Goal: Task Accomplishment & Management: Use online tool/utility

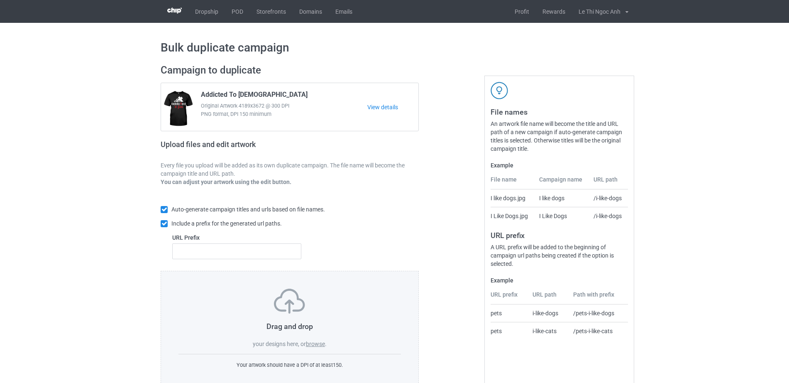
scroll to position [22, 0]
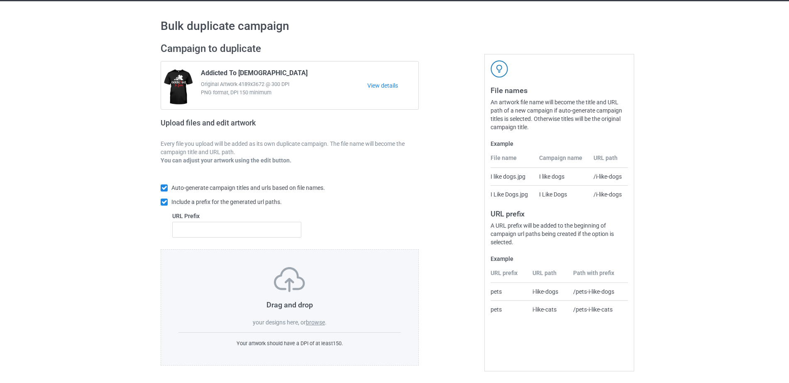
click at [319, 321] on label "browse" at bounding box center [315, 322] width 19 height 7
click at [0, 0] on input "browse" at bounding box center [0, 0] width 0 height 0
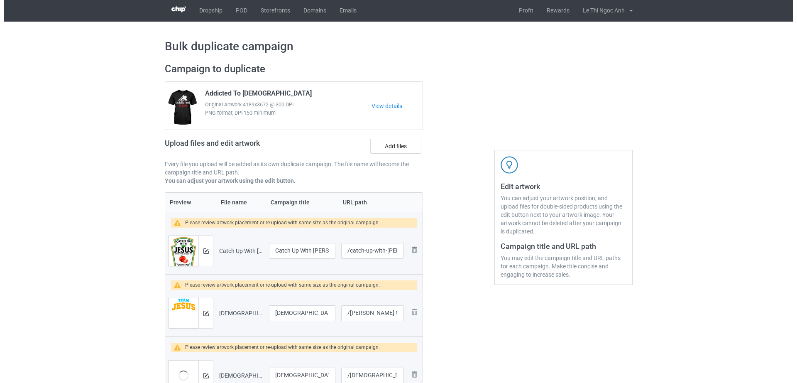
scroll to position [0, 0]
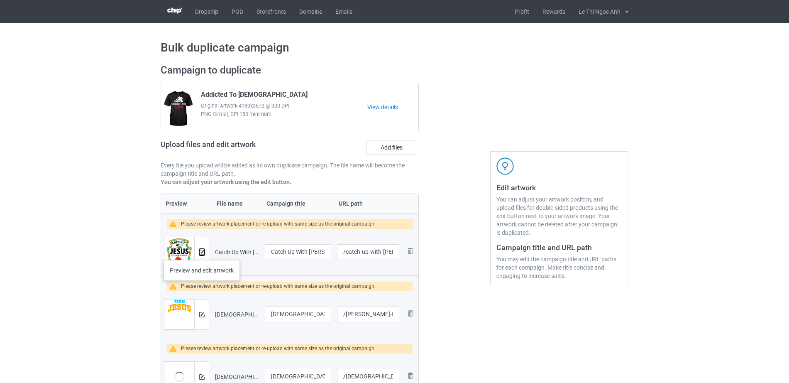
click at [201, 251] on img at bounding box center [201, 251] width 5 height 5
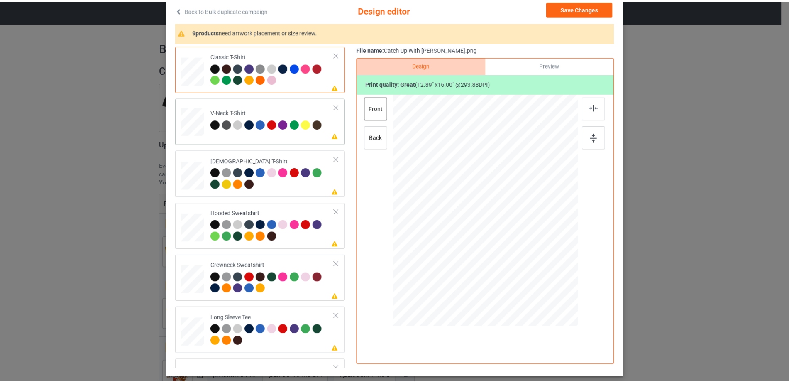
scroll to position [50, 0]
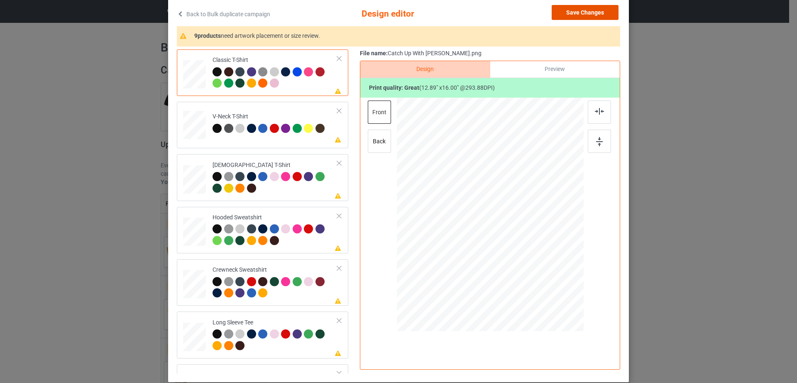
click at [600, 14] on button "Save Changes" at bounding box center [584, 12] width 67 height 15
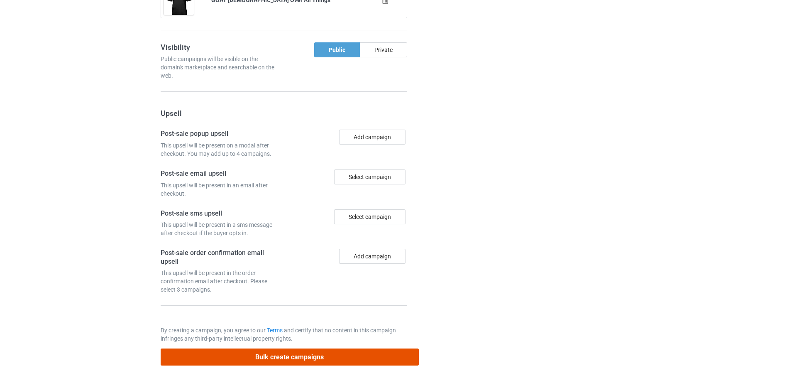
click at [273, 355] on button "Bulk create campaigns" at bounding box center [290, 356] width 258 height 17
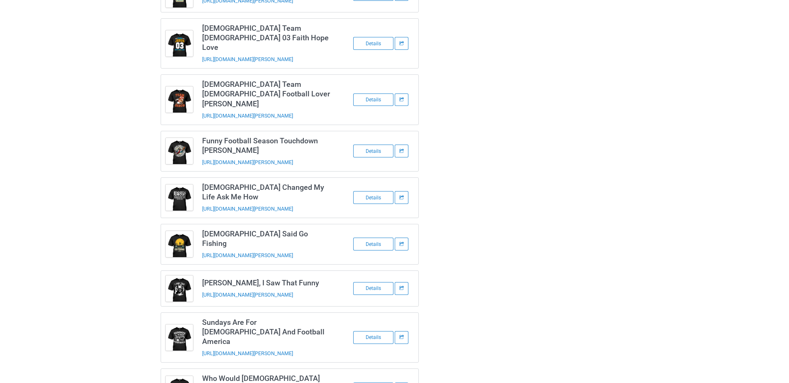
scroll to position [0, 0]
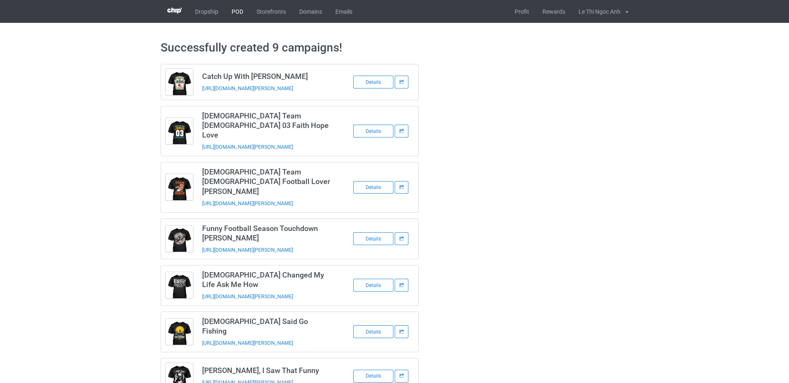
click at [237, 10] on link "POD" at bounding box center [237, 11] width 25 height 23
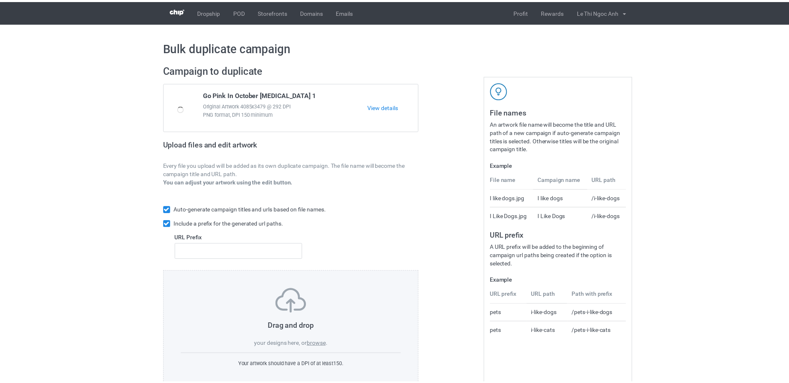
scroll to position [22, 0]
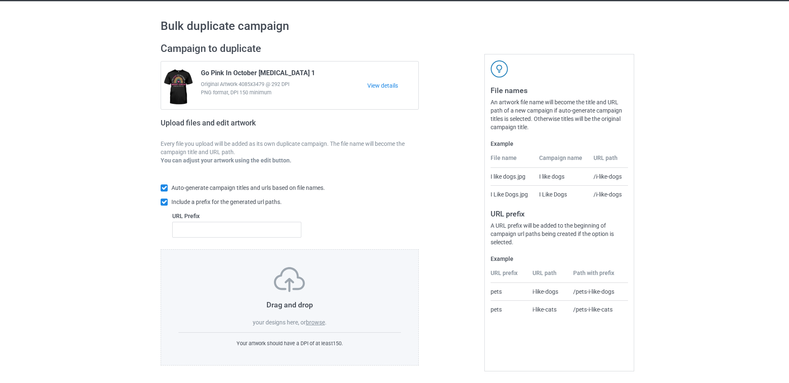
click at [315, 326] on div "Drag and drop your designs here, or browse ." at bounding box center [289, 296] width 222 height 59
click at [315, 322] on label "browse" at bounding box center [315, 322] width 19 height 7
click at [0, 0] on input "browse" at bounding box center [0, 0] width 0 height 0
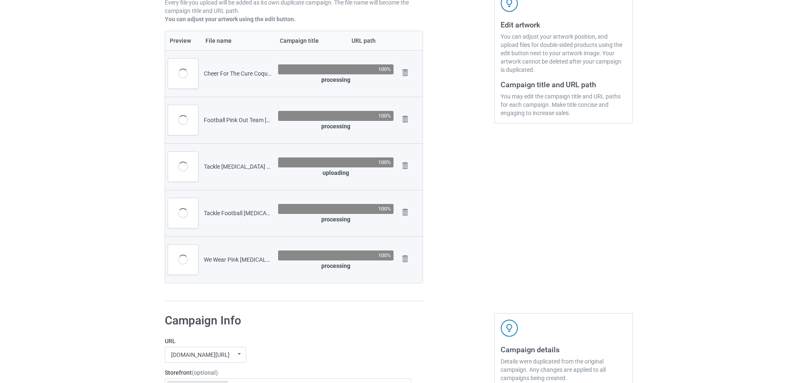
scroll to position [164, 0]
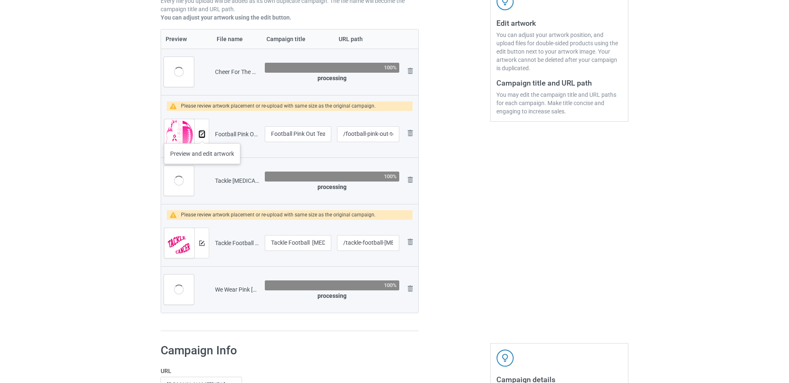
click at [202, 135] on img at bounding box center [201, 134] width 5 height 5
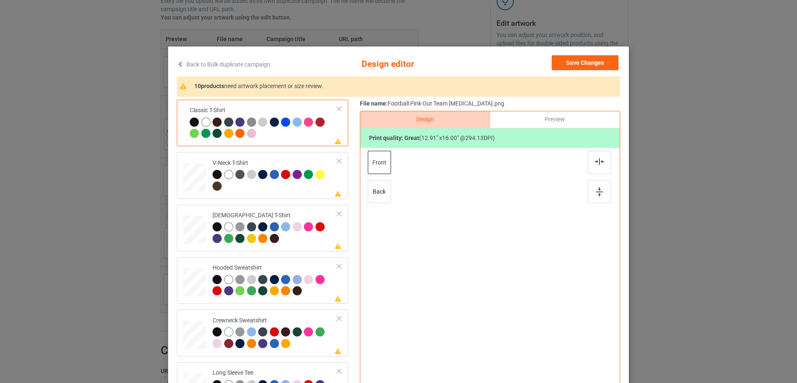
scroll to position [96, 0]
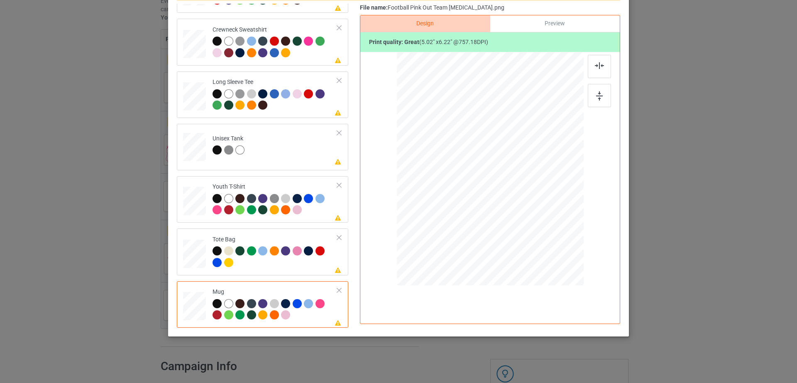
click at [336, 291] on div at bounding box center [339, 290] width 6 height 6
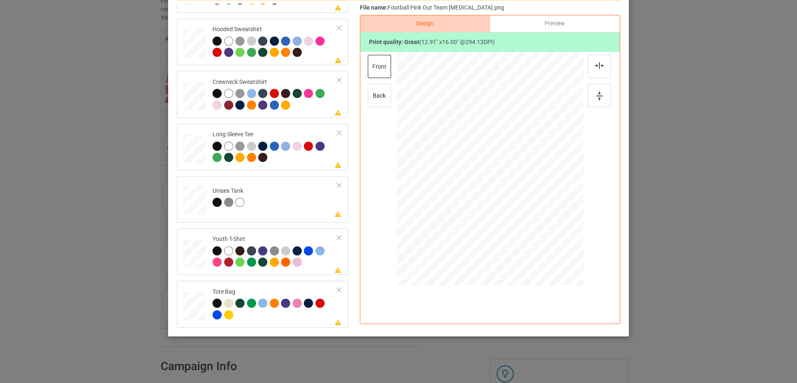
scroll to position [0, 0]
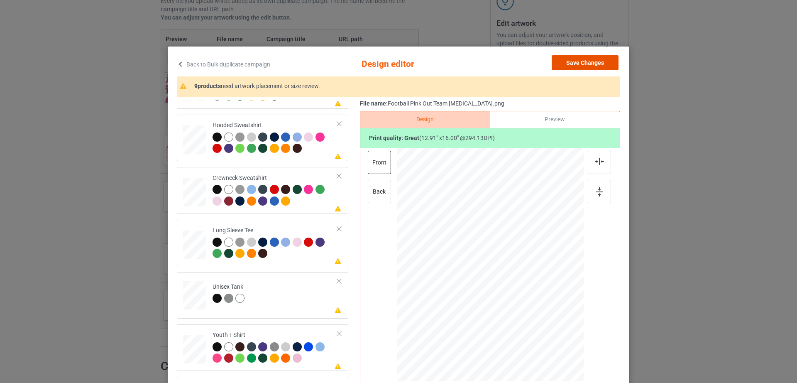
click at [571, 62] on button "Save Changes" at bounding box center [584, 62] width 67 height 15
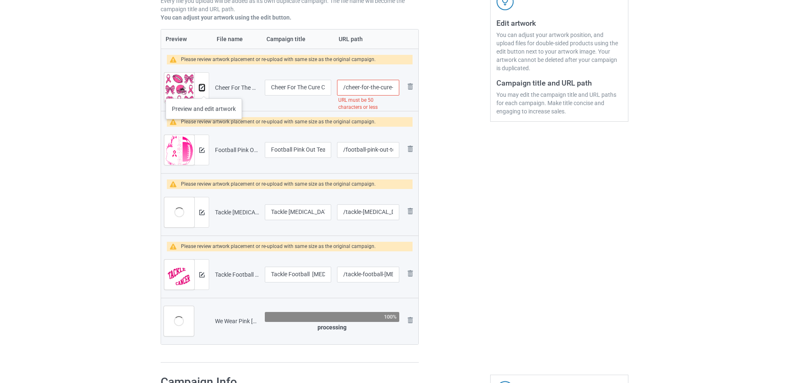
click at [203, 90] on img at bounding box center [201, 87] width 5 height 5
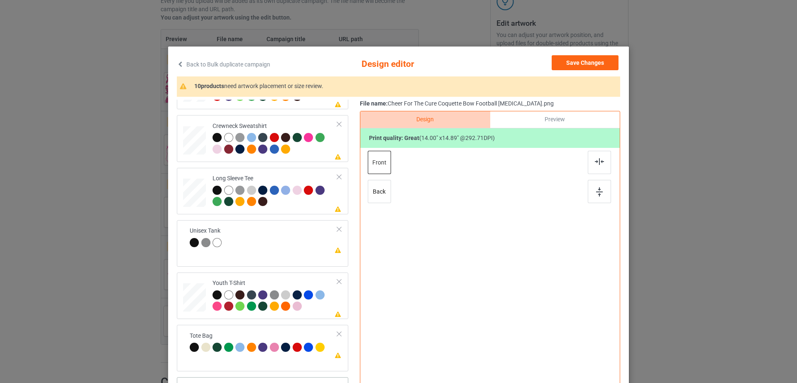
scroll to position [96, 0]
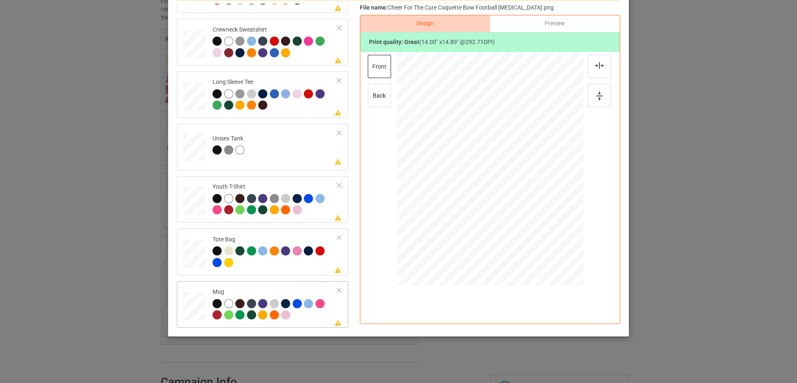
click at [336, 292] on div at bounding box center [339, 290] width 6 height 6
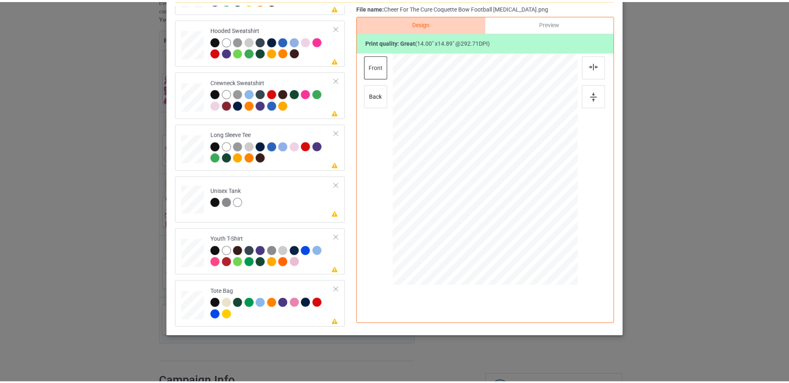
scroll to position [0, 0]
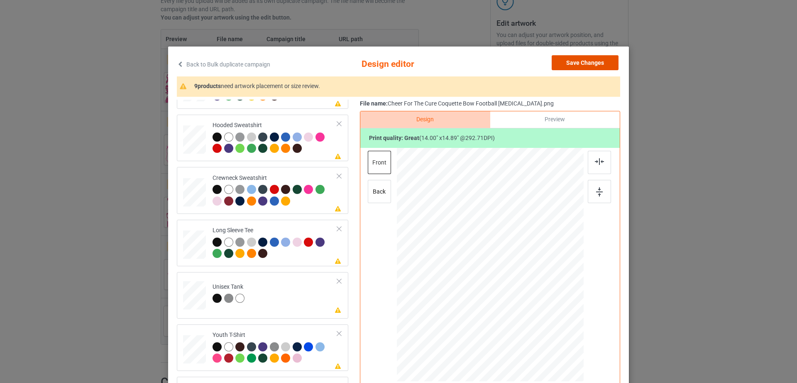
click at [590, 58] on button "Save Changes" at bounding box center [584, 62] width 67 height 15
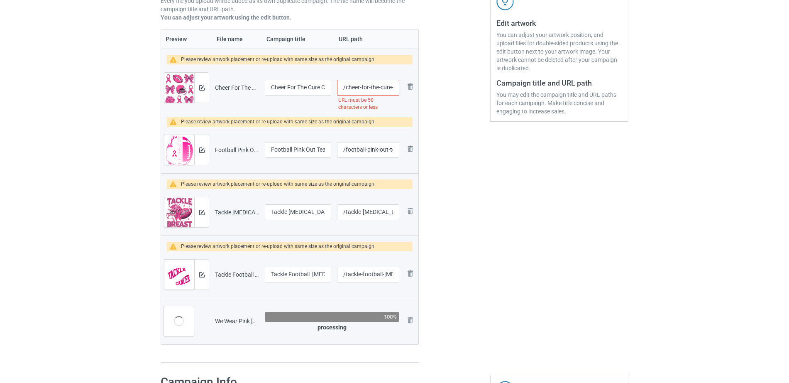
scroll to position [0, 93]
drag, startPoint x: 359, startPoint y: 89, endPoint x: 401, endPoint y: 86, distance: 42.0
click at [401, 86] on td "/cheer-for-the-cure-coquette-bow-football-[MEDICAL_DATA] URL must be 50 charact…" at bounding box center [368, 87] width 68 height 46
click at [375, 87] on input "/cheer-for-the-cure-coquette-bow-football-[MEDICAL_DATA]" at bounding box center [368, 88] width 62 height 16
drag, startPoint x: 356, startPoint y: 89, endPoint x: 395, endPoint y: 88, distance: 38.6
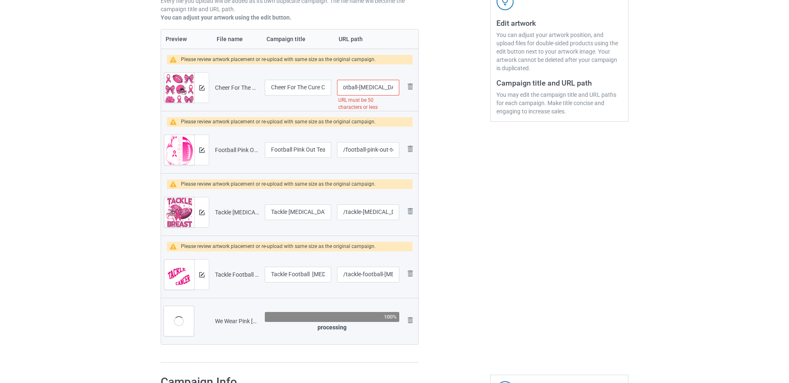
click at [395, 88] on input "/cheer-for-the-cure-coquette-bow-football-[MEDICAL_DATA]" at bounding box center [368, 88] width 62 height 16
click at [434, 137] on div at bounding box center [454, 131] width 60 height 475
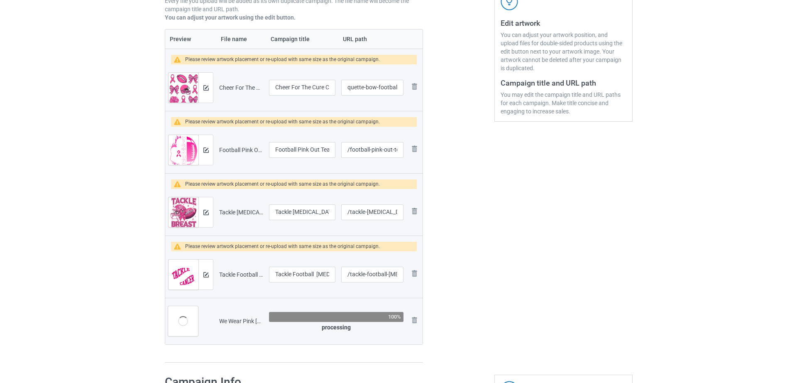
scroll to position [0, 0]
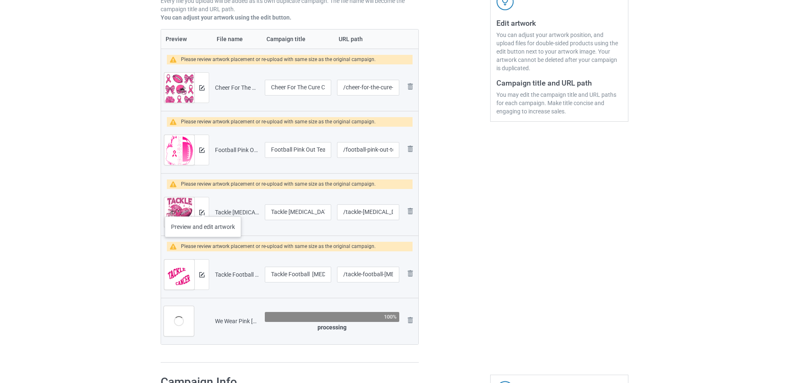
click at [202, 208] on div at bounding box center [201, 212] width 15 height 30
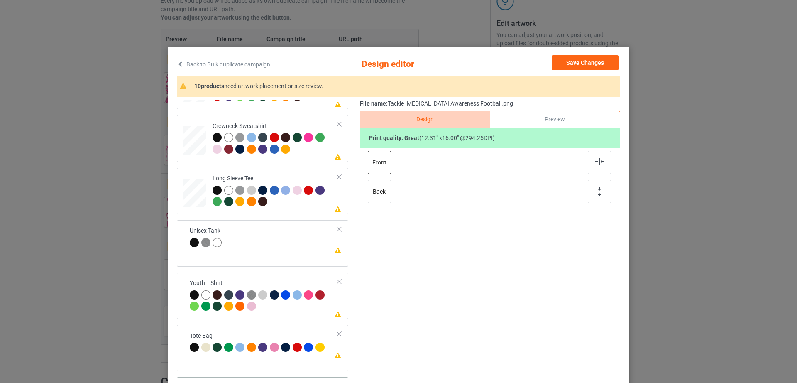
scroll to position [96, 0]
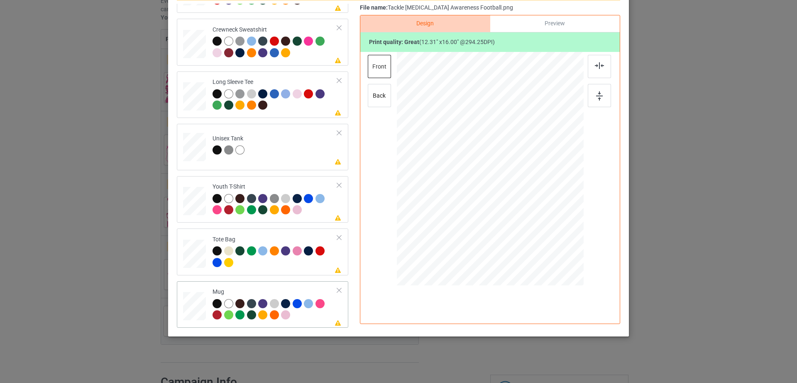
click at [336, 289] on div at bounding box center [339, 290] width 6 height 6
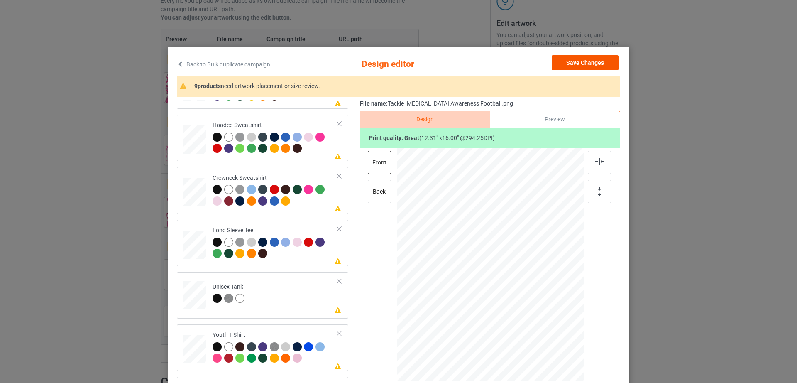
scroll to position [195, 0]
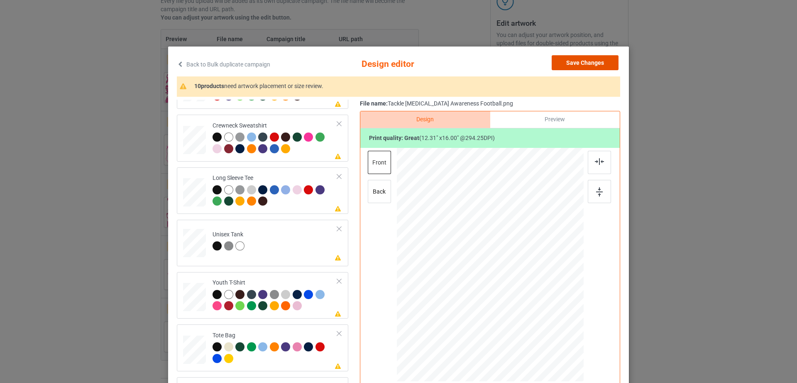
click at [586, 63] on button "Save Changes" at bounding box center [584, 62] width 67 height 15
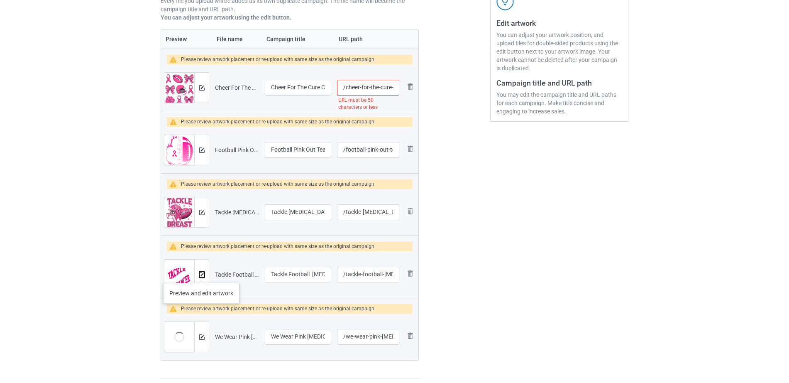
click at [201, 274] on img at bounding box center [201, 274] width 5 height 5
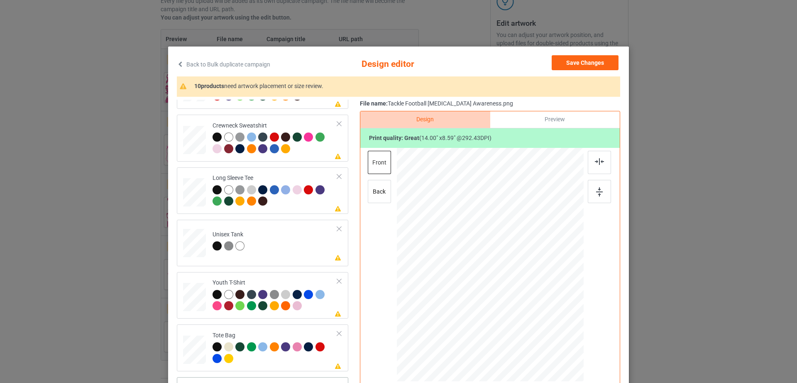
scroll to position [96, 0]
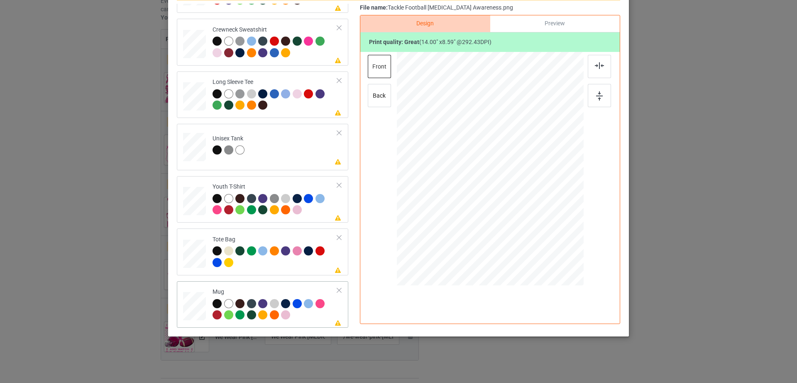
click at [336, 288] on div at bounding box center [339, 290] width 6 height 6
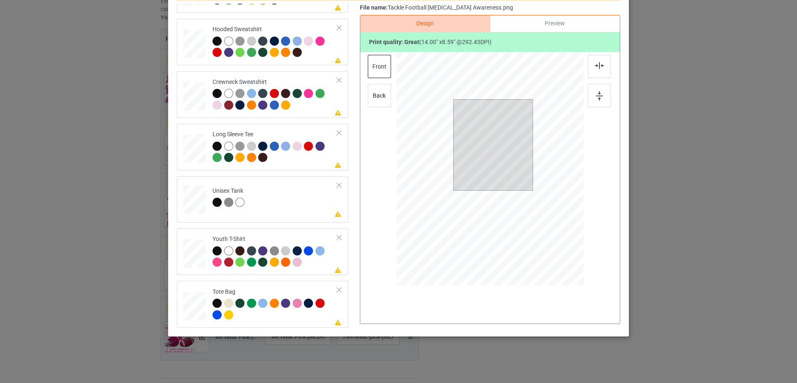
scroll to position [0, 0]
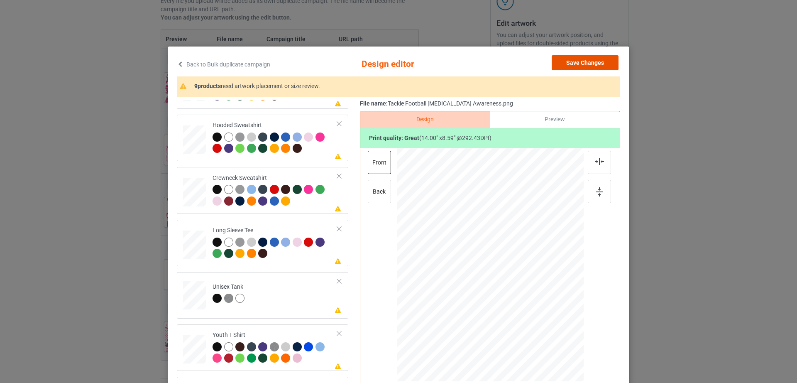
click at [605, 63] on button "Save Changes" at bounding box center [584, 62] width 67 height 15
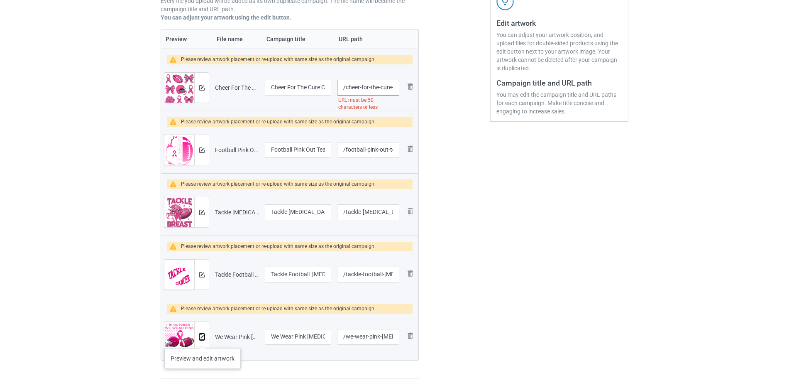
click at [202, 338] on img at bounding box center [201, 336] width 5 height 5
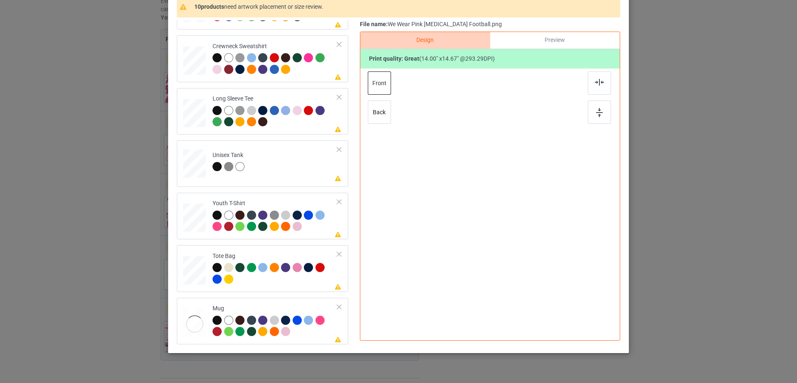
scroll to position [96, 0]
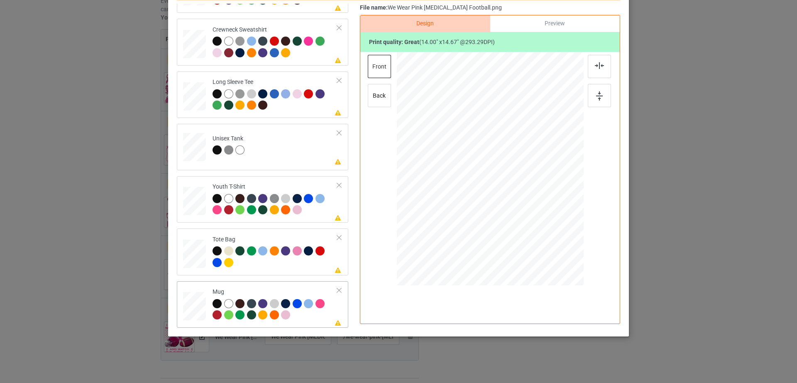
click at [336, 291] on div at bounding box center [339, 290] width 6 height 6
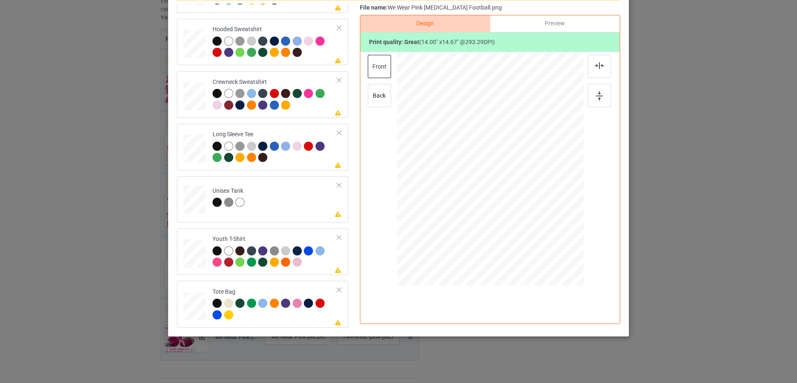
scroll to position [0, 0]
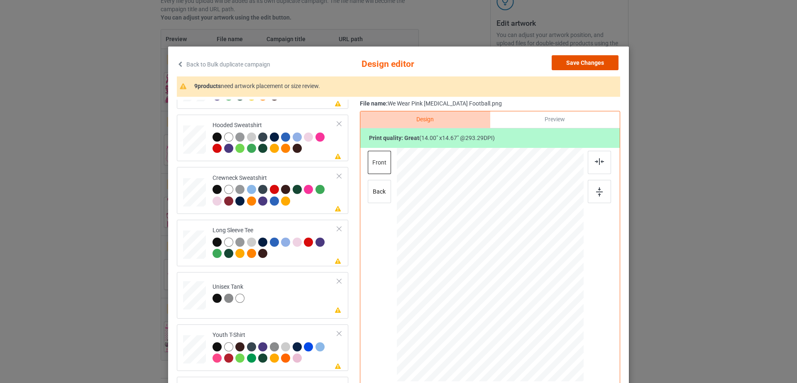
click at [581, 63] on button "Save Changes" at bounding box center [584, 62] width 67 height 15
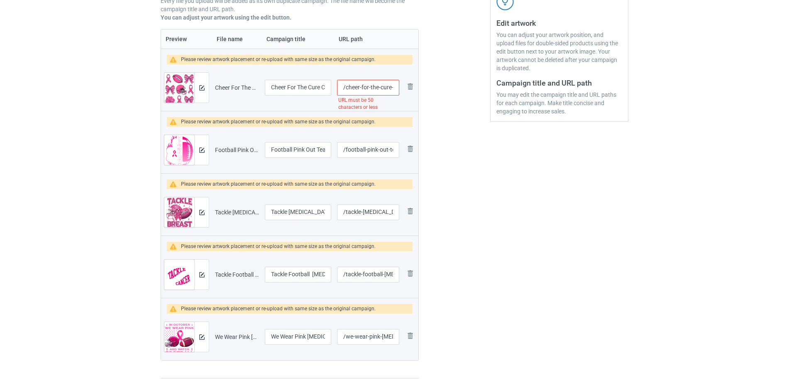
click at [561, 258] on div "Edit artwork You can adjust your artwork position, and upload files for double-…" at bounding box center [559, 139] width 150 height 490
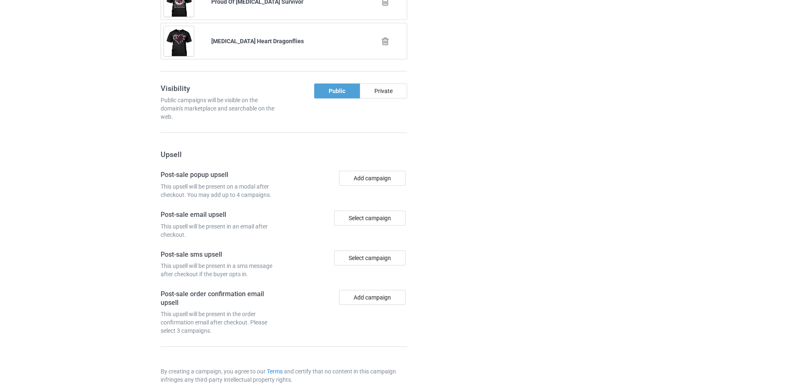
scroll to position [1060, 0]
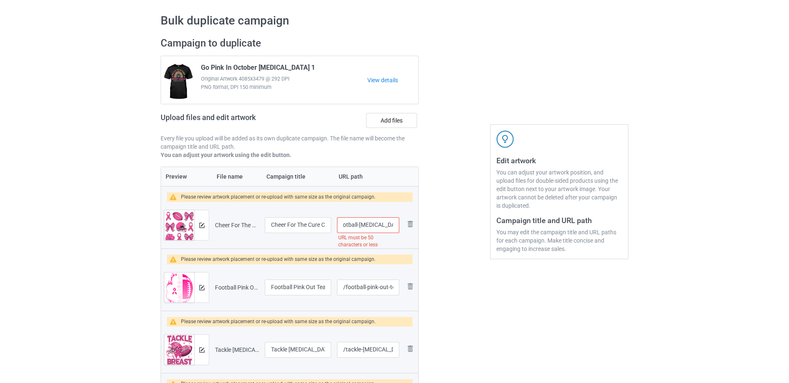
drag, startPoint x: 373, startPoint y: 219, endPoint x: 403, endPoint y: 221, distance: 29.9
click at [403, 221] on tr "Preview and edit artwork Cheer For The Cure Coquette Bow Football [MEDICAL_DATA…" at bounding box center [289, 225] width 257 height 46
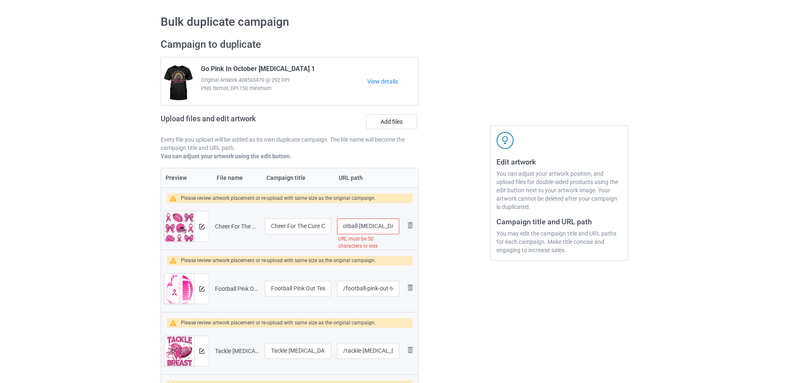
click at [381, 226] on input "/cheer-for-the-cure-coquette-bow-football-[MEDICAL_DATA]" at bounding box center [368, 226] width 62 height 16
drag, startPoint x: 357, startPoint y: 228, endPoint x: 397, endPoint y: 233, distance: 40.6
click at [397, 233] on input "/cheer-for-the-cure-coquette-bow-football-[MEDICAL_DATA]" at bounding box center [368, 226] width 62 height 16
type input "/cheer-for-the-cure-coquette-bow-football"
click at [463, 254] on div at bounding box center [454, 277] width 60 height 490
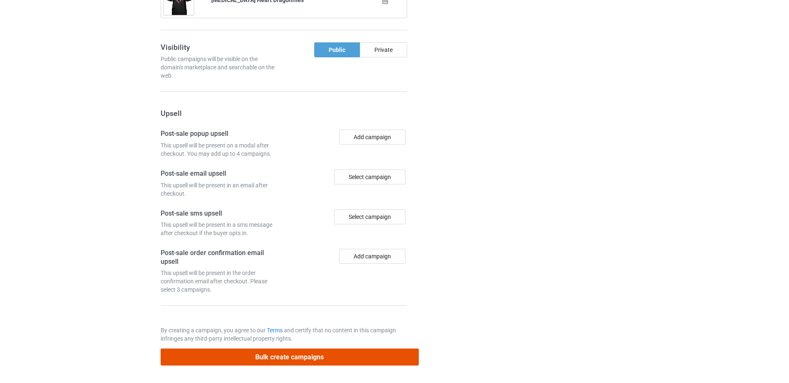
click at [290, 356] on button "Bulk create campaigns" at bounding box center [290, 356] width 258 height 17
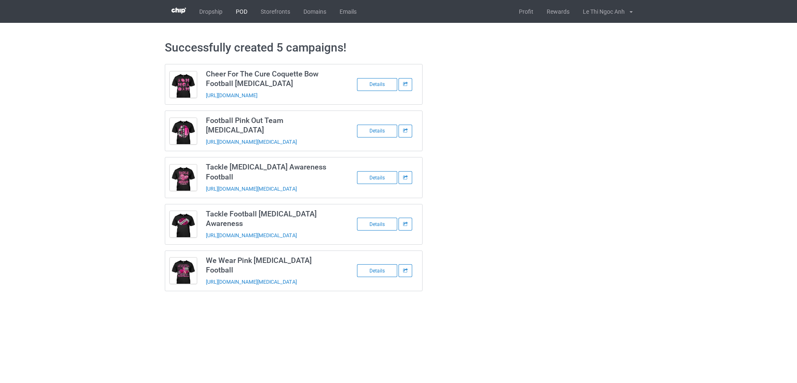
click at [239, 15] on link "POD" at bounding box center [241, 11] width 25 height 23
